Goal: Book appointment/travel/reservation

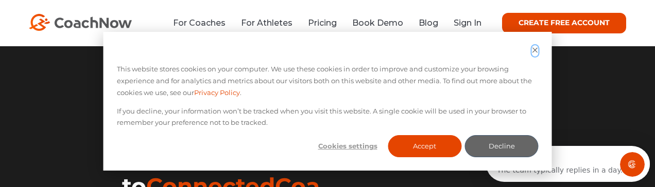
click at [532, 47] on icon "Dismiss cookie banner" at bounding box center [535, 50] width 7 height 7
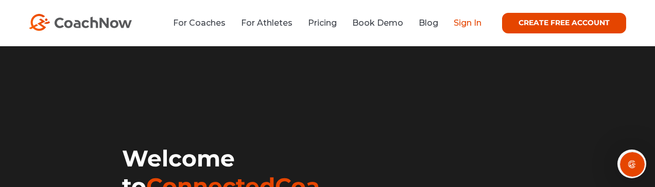
click at [468, 20] on link "Sign In" at bounding box center [467, 23] width 28 height 10
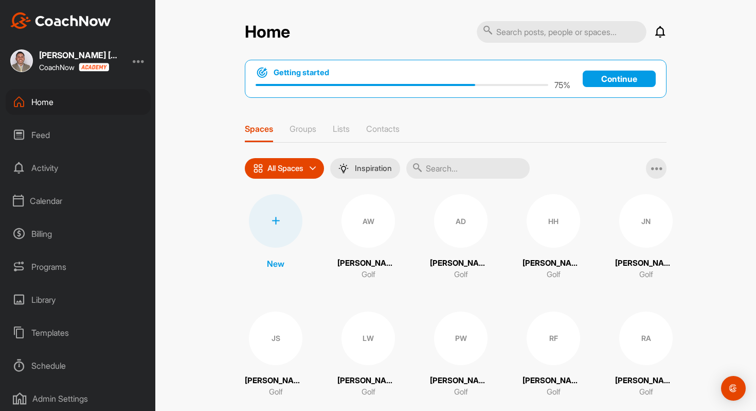
click at [52, 200] on div "Calendar" at bounding box center [78, 201] width 145 height 26
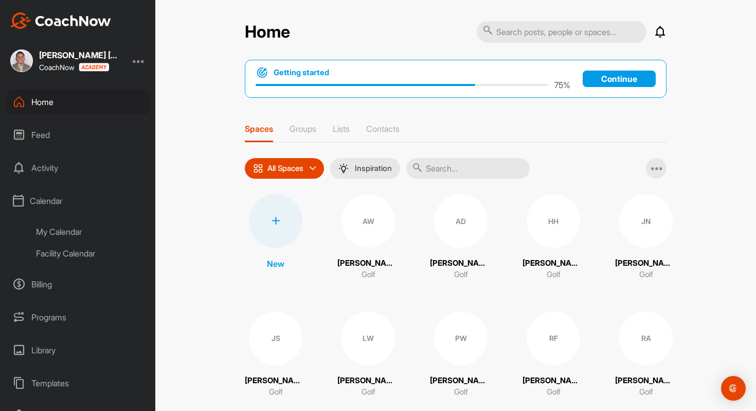
click at [60, 251] on div "Facility Calendar" at bounding box center [90, 253] width 122 height 22
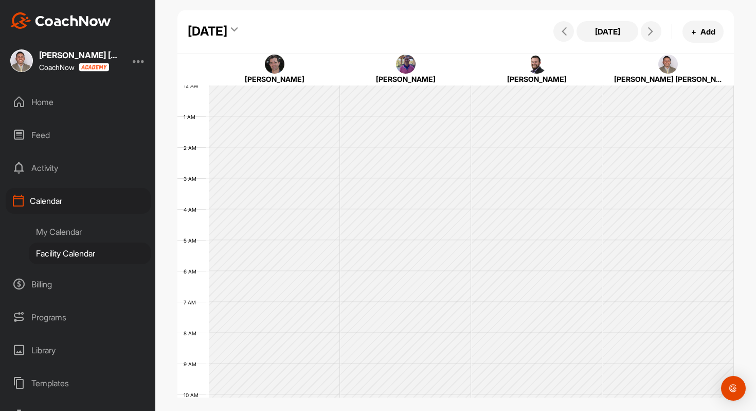
scroll to position [178, 0]
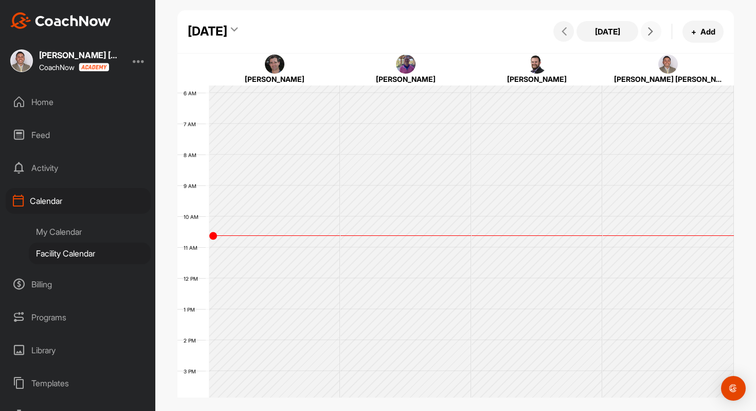
click at [651, 31] on icon at bounding box center [651, 31] width 8 height 8
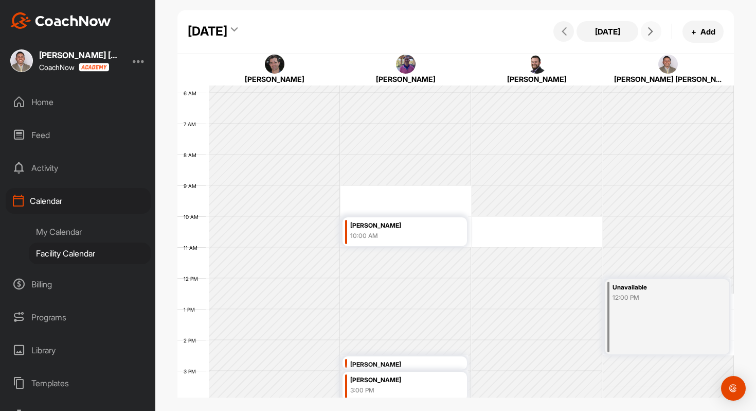
click at [651, 31] on icon at bounding box center [651, 31] width 8 height 8
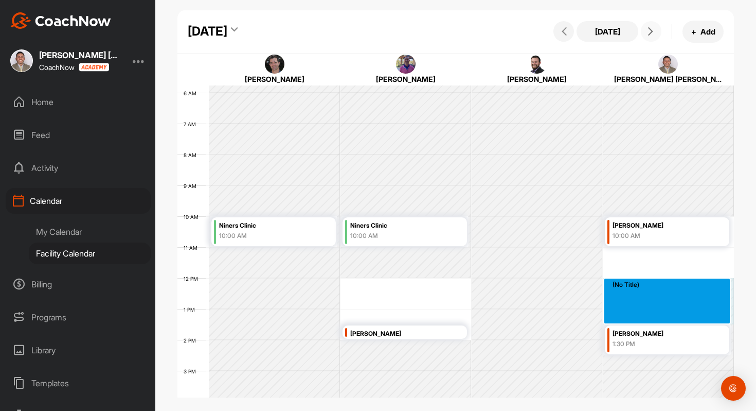
drag, startPoint x: 619, startPoint y: 280, endPoint x: 616, endPoint y: 313, distance: 33.0
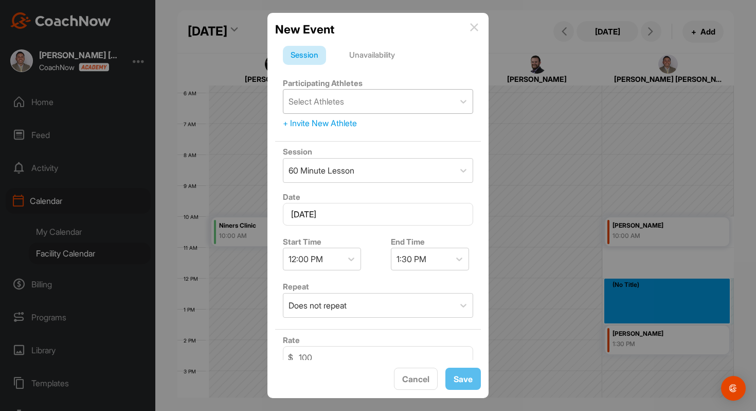
click at [438, 111] on div "Select Athletes" at bounding box center [369, 102] width 171 height 24
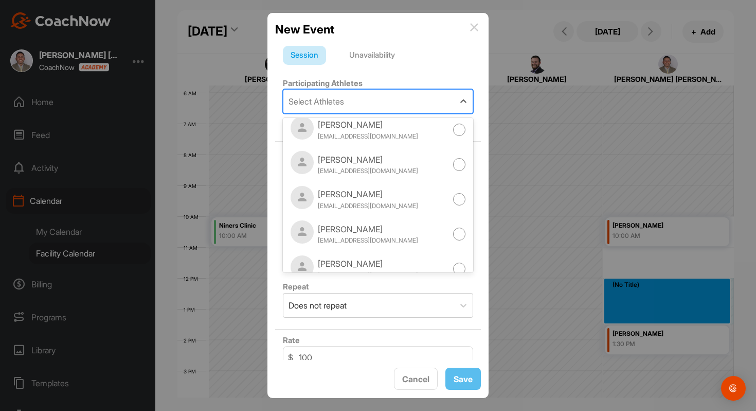
scroll to position [400, 0]
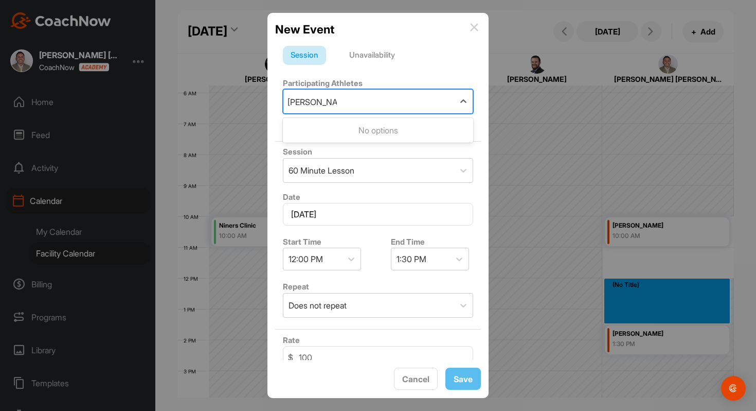
type input "[PERSON_NAME]"
click at [422, 80] on div "Participating Athletes 0 results available for search term [PERSON_NAME] . Use …" at bounding box center [378, 103] width 206 height 61
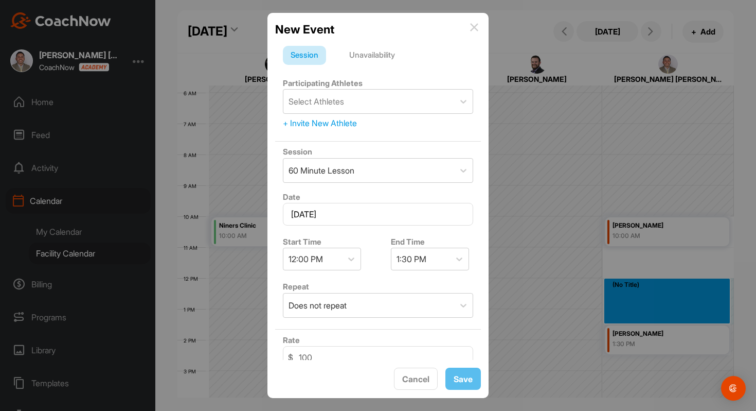
click at [339, 121] on div "+ Invite New Athlete" at bounding box center [378, 123] width 190 height 12
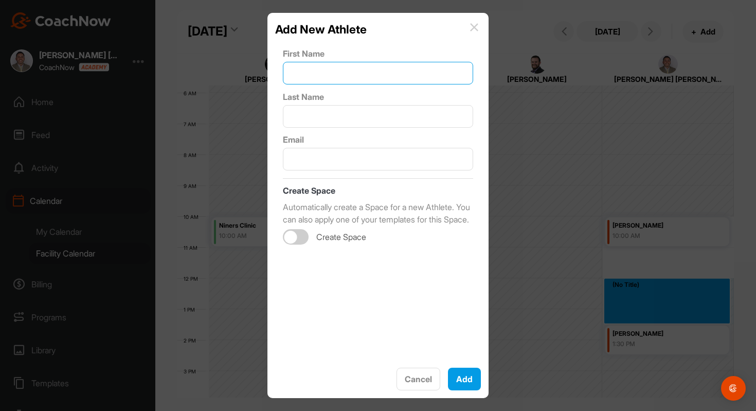
click at [339, 69] on input "text" at bounding box center [378, 73] width 190 height 23
type input "[PERSON_NAME]"
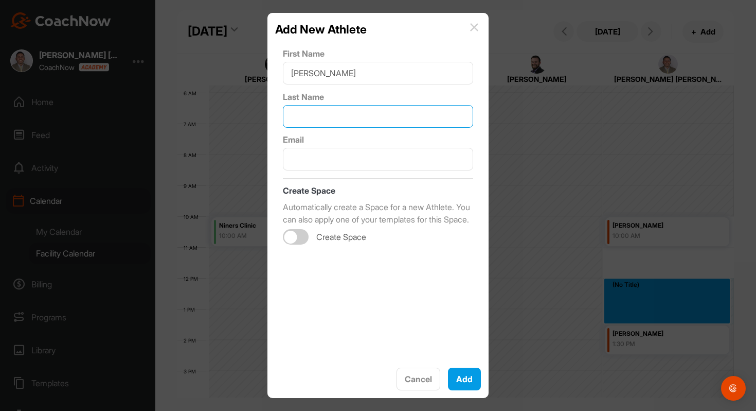
click at [339, 119] on input "text" at bounding box center [378, 116] width 190 height 23
type input "[DEMOGRAPHIC_DATA]"
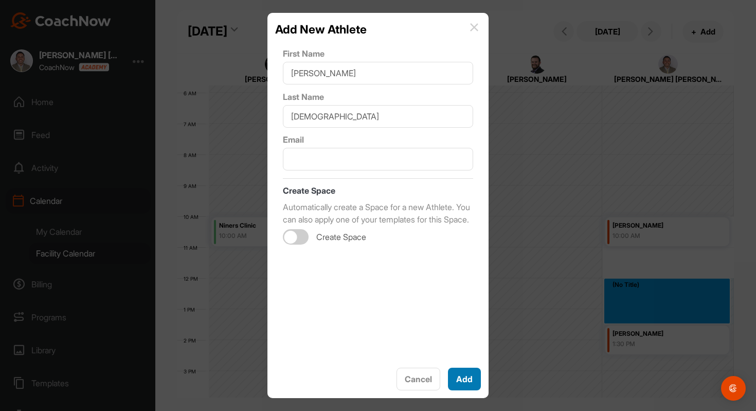
click at [474, 381] on button "Add" at bounding box center [464, 378] width 33 height 23
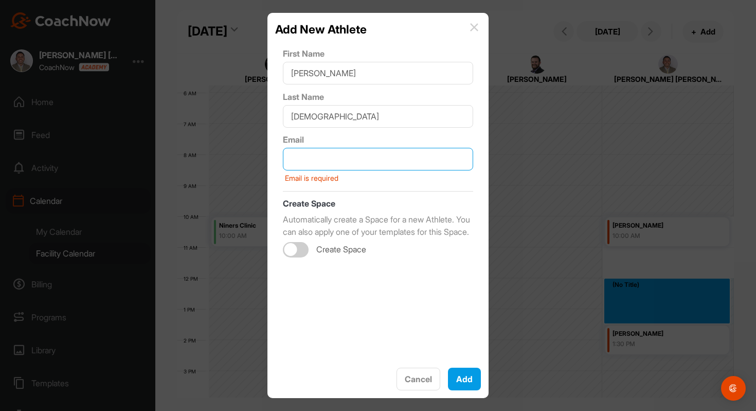
click at [348, 164] on input "text" at bounding box center [378, 159] width 190 height 23
type input "[EMAIL_ADDRESS][DOMAIN_NAME]"
click at [428, 279] on div "First Name [PERSON_NAME] Last Name Priest Email [EMAIL_ADDRESS][DOMAIN_NAME] Em…" at bounding box center [378, 199] width 206 height 322
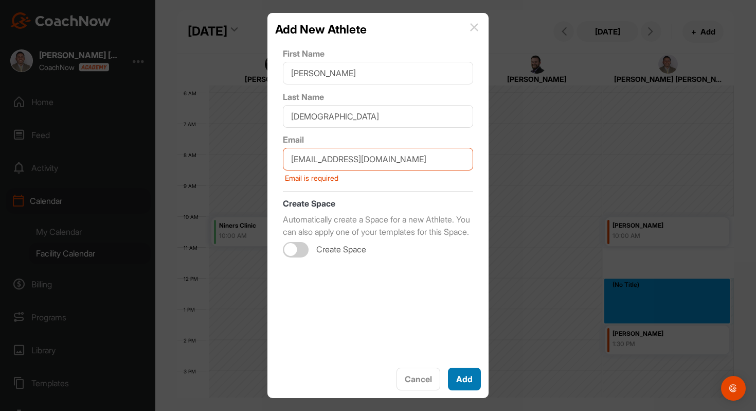
click at [468, 371] on button "Add" at bounding box center [464, 378] width 33 height 23
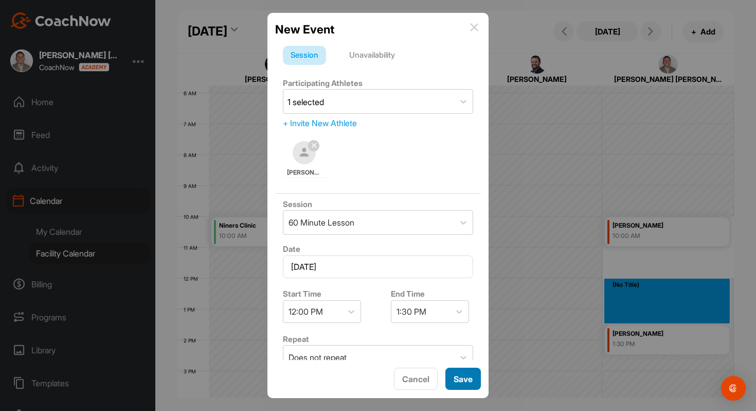
click at [466, 381] on button "Save" at bounding box center [464, 378] width 36 height 22
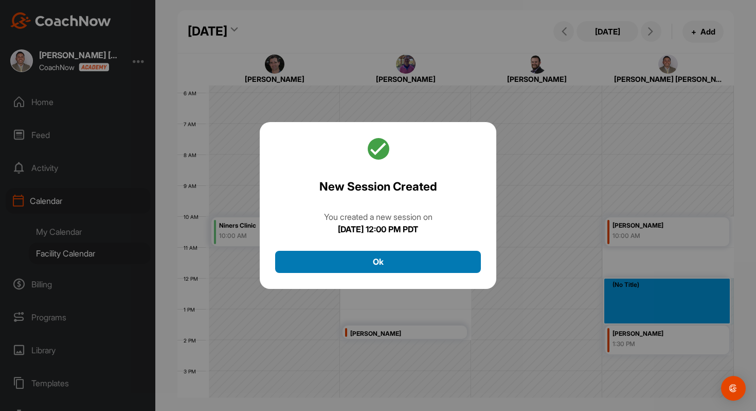
click at [423, 262] on button "Ok" at bounding box center [378, 262] width 206 height 22
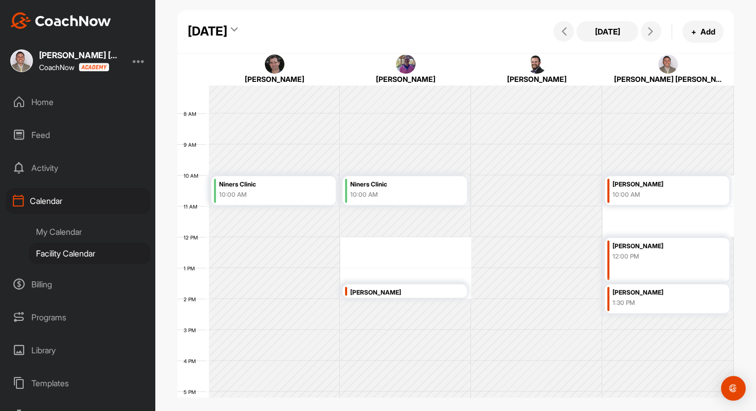
scroll to position [171, 0]
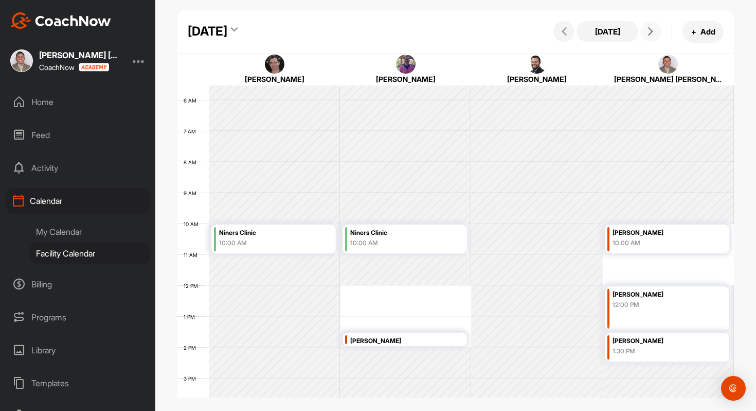
click at [649, 34] on icon at bounding box center [651, 31] width 8 height 8
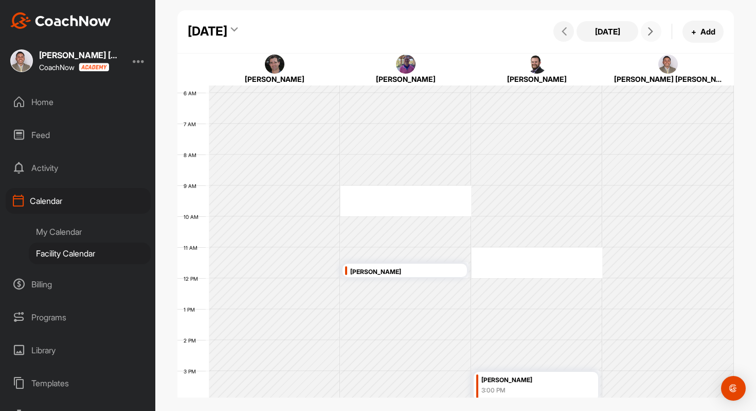
click at [649, 34] on icon at bounding box center [651, 31] width 8 height 8
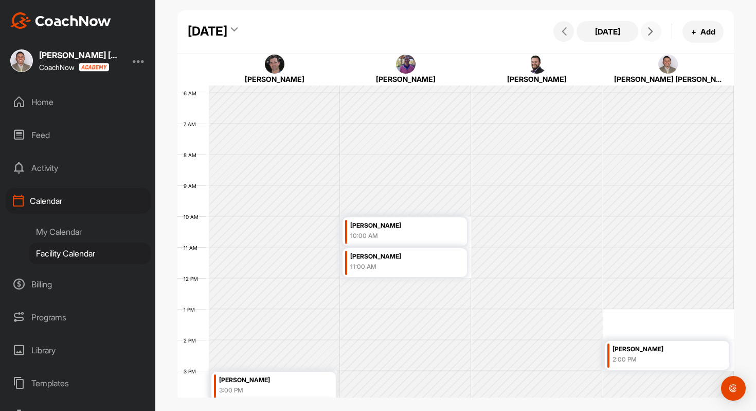
click at [649, 34] on icon at bounding box center [651, 31] width 8 height 8
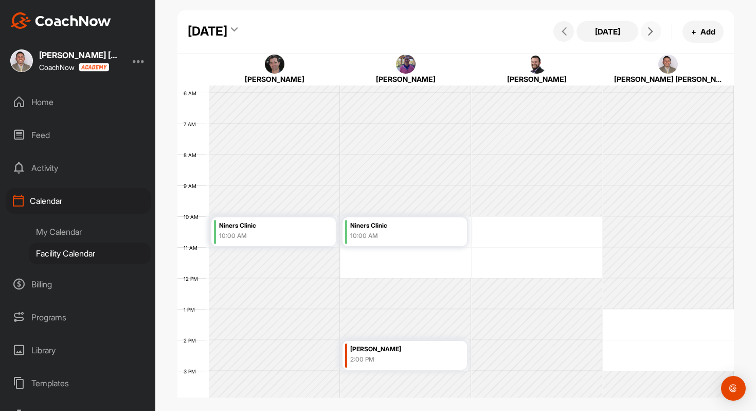
click at [647, 30] on icon at bounding box center [651, 31] width 8 height 8
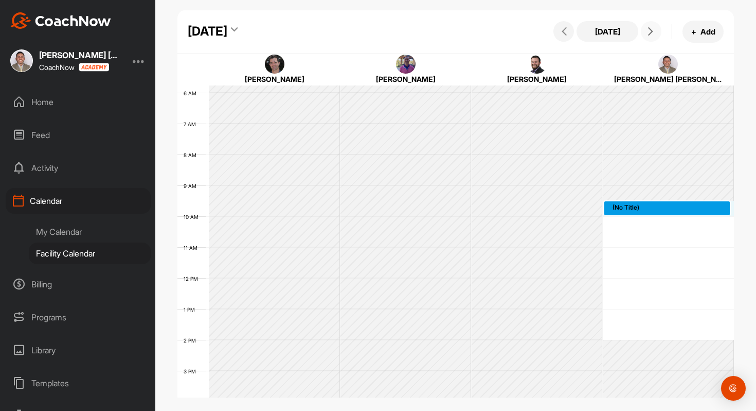
click at [619, 204] on div "12 AM 1 AM 2 AM 3 AM 4 AM 5 AM 6 AM 7 AM 8 AM 9 AM 10 AM 11 AM 12 PM 1 PM 2 PM …" at bounding box center [456, 277] width 557 height 741
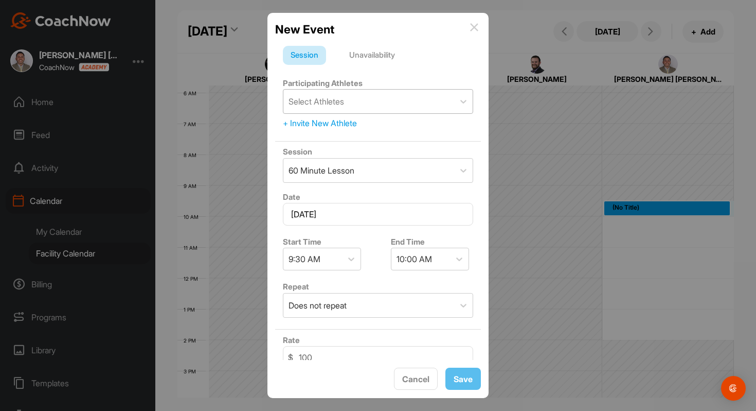
click at [364, 108] on div "Select Athletes" at bounding box center [369, 102] width 171 height 24
type input "scla"
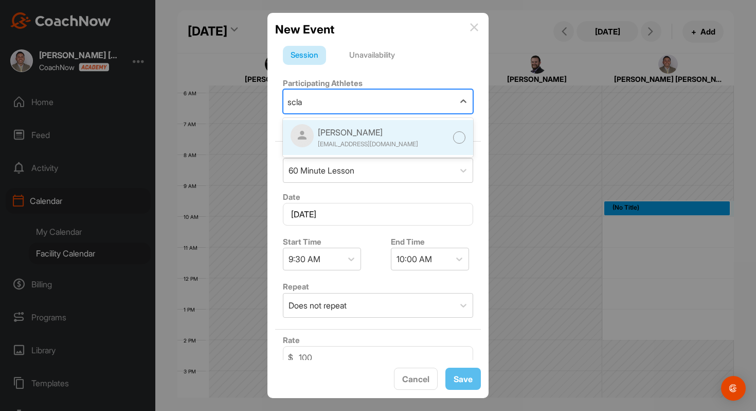
click at [467, 138] on div "[PERSON_NAME] [EMAIL_ADDRESS][DOMAIN_NAME]" at bounding box center [378, 137] width 190 height 35
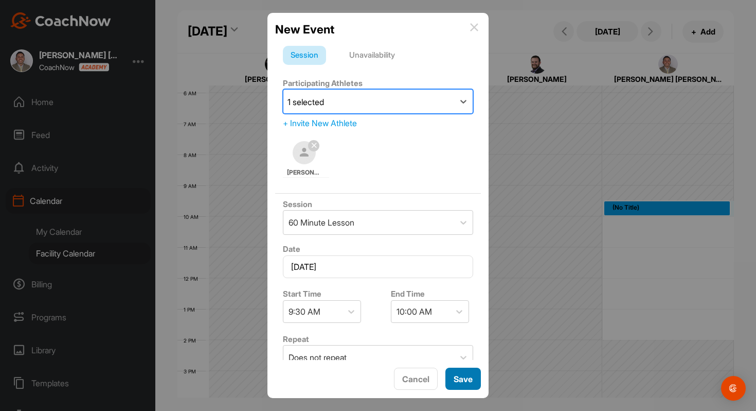
click at [464, 381] on button "Save" at bounding box center [464, 378] width 36 height 22
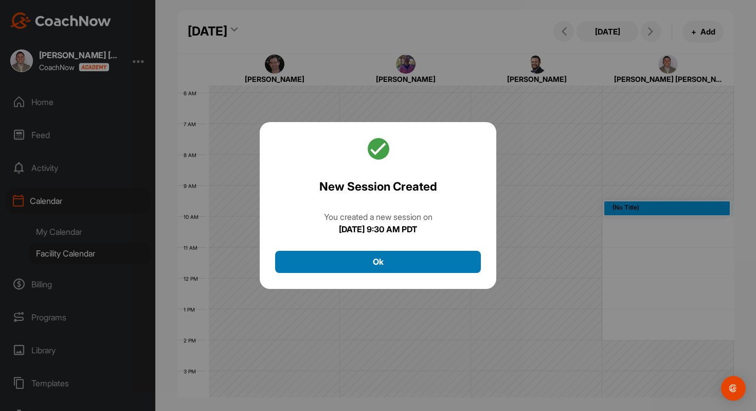
click at [428, 266] on button "Ok" at bounding box center [378, 262] width 206 height 22
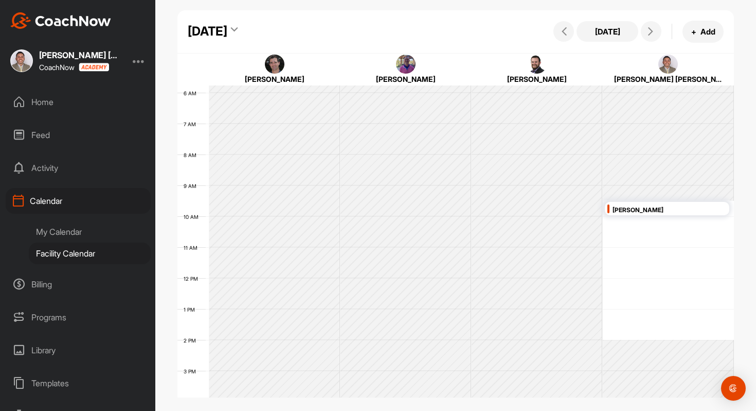
click at [627, 220] on div "12 AM 1 AM 2 AM 3 AM 4 AM 5 AM 6 AM 7 AM 8 AM 9 AM 10 AM 11 AM 12 PM 1 PM 2 PM …" at bounding box center [456, 277] width 557 height 741
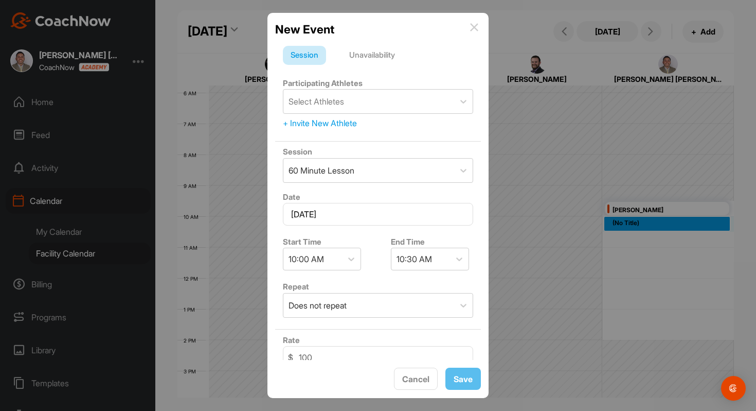
click at [392, 54] on div "Unavailability" at bounding box center [372, 56] width 61 height 20
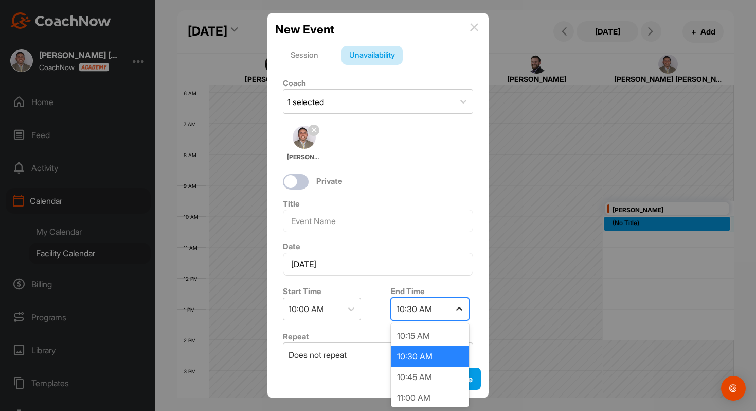
click at [462, 310] on icon at bounding box center [459, 309] width 10 height 10
click at [432, 395] on div "11:00 AM" at bounding box center [430, 397] width 78 height 21
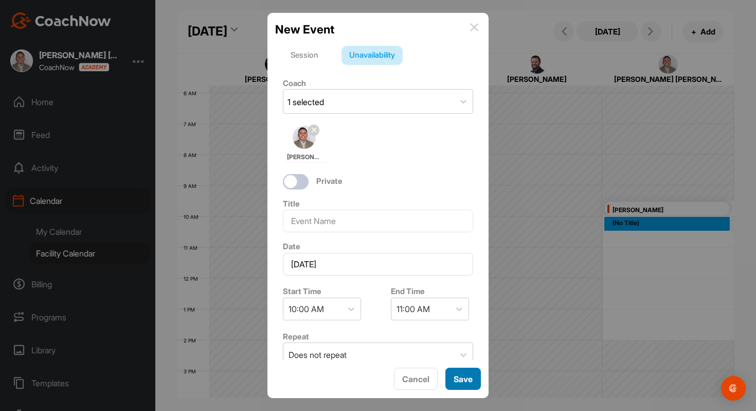
click at [468, 379] on button "Save" at bounding box center [464, 378] width 36 height 22
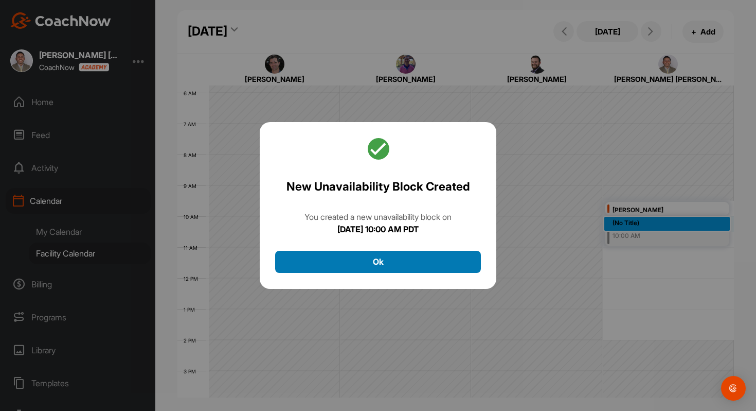
click at [433, 264] on button "Ok" at bounding box center [378, 262] width 206 height 22
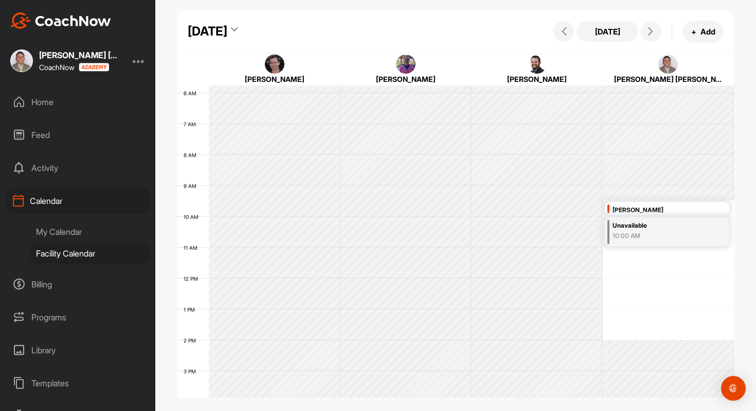
click at [83, 237] on div "My Calendar" at bounding box center [90, 232] width 122 height 22
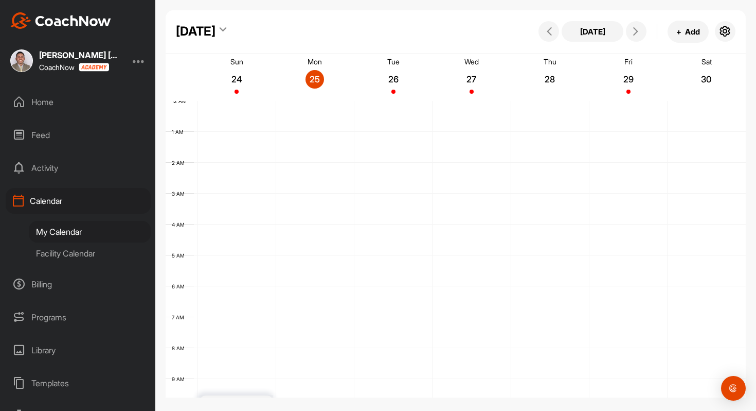
scroll to position [178, 0]
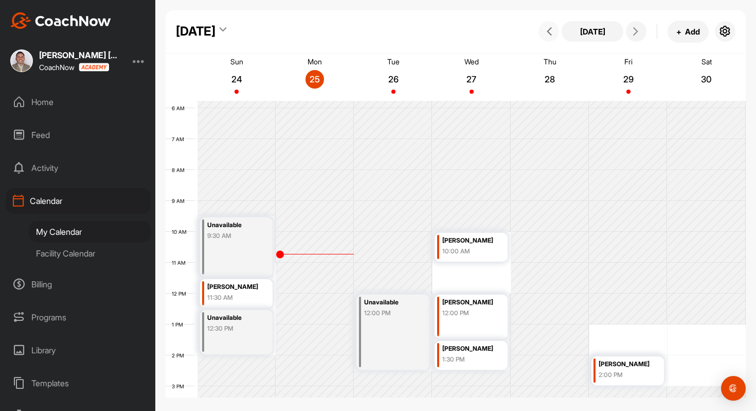
click at [550, 33] on icon at bounding box center [549, 31] width 8 height 8
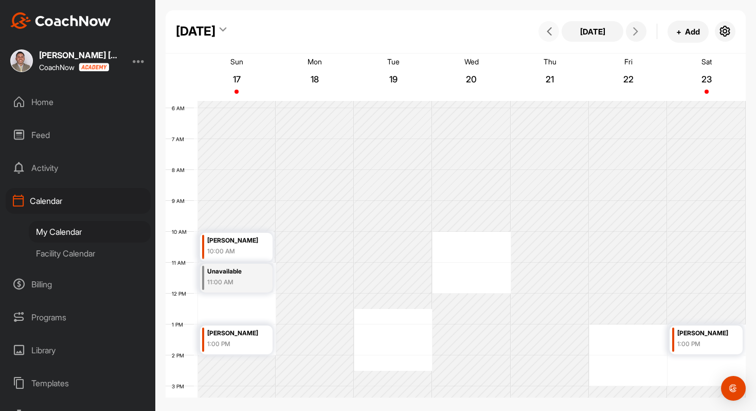
click at [550, 33] on icon at bounding box center [549, 31] width 8 height 8
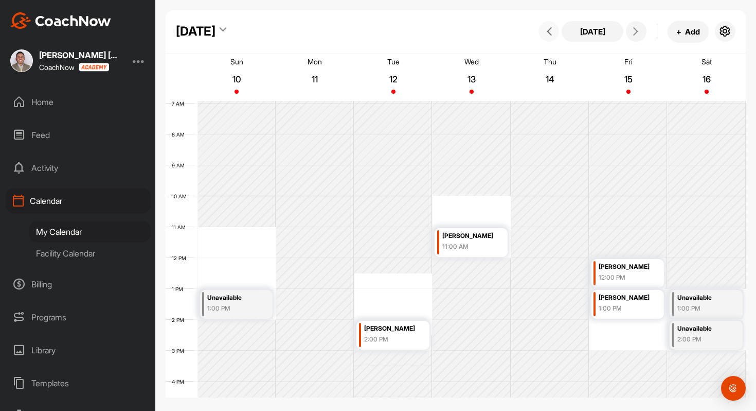
scroll to position [222, 0]
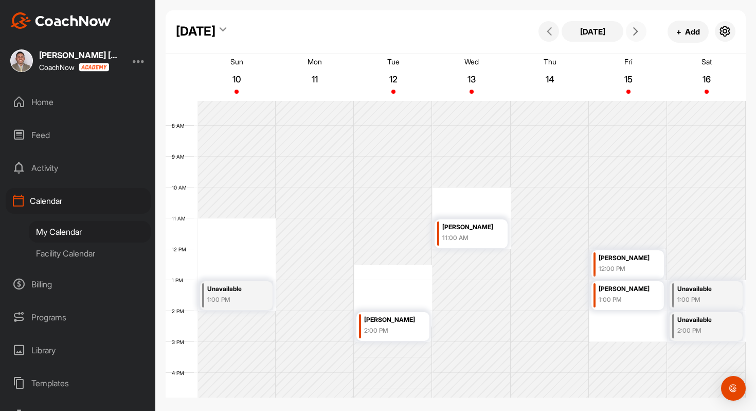
click at [638, 30] on icon at bounding box center [636, 31] width 8 height 8
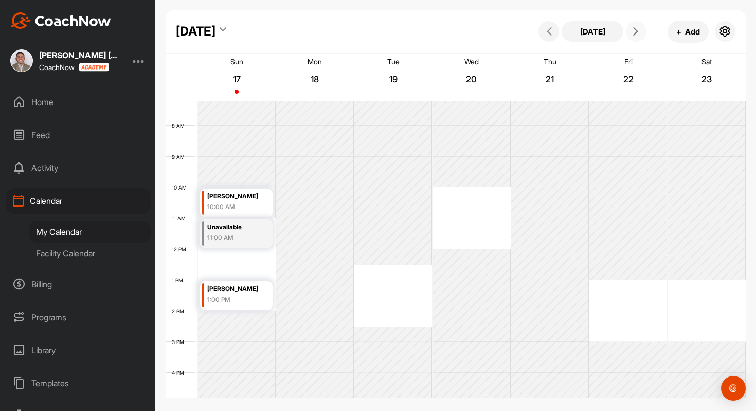
scroll to position [178, 0]
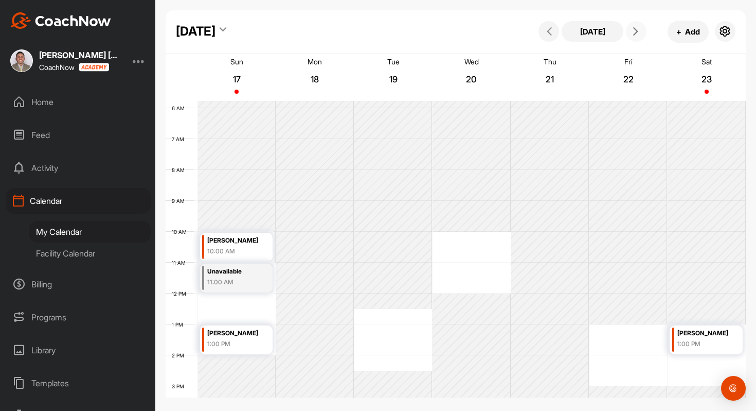
click at [640, 27] on span at bounding box center [636, 31] width 12 height 8
